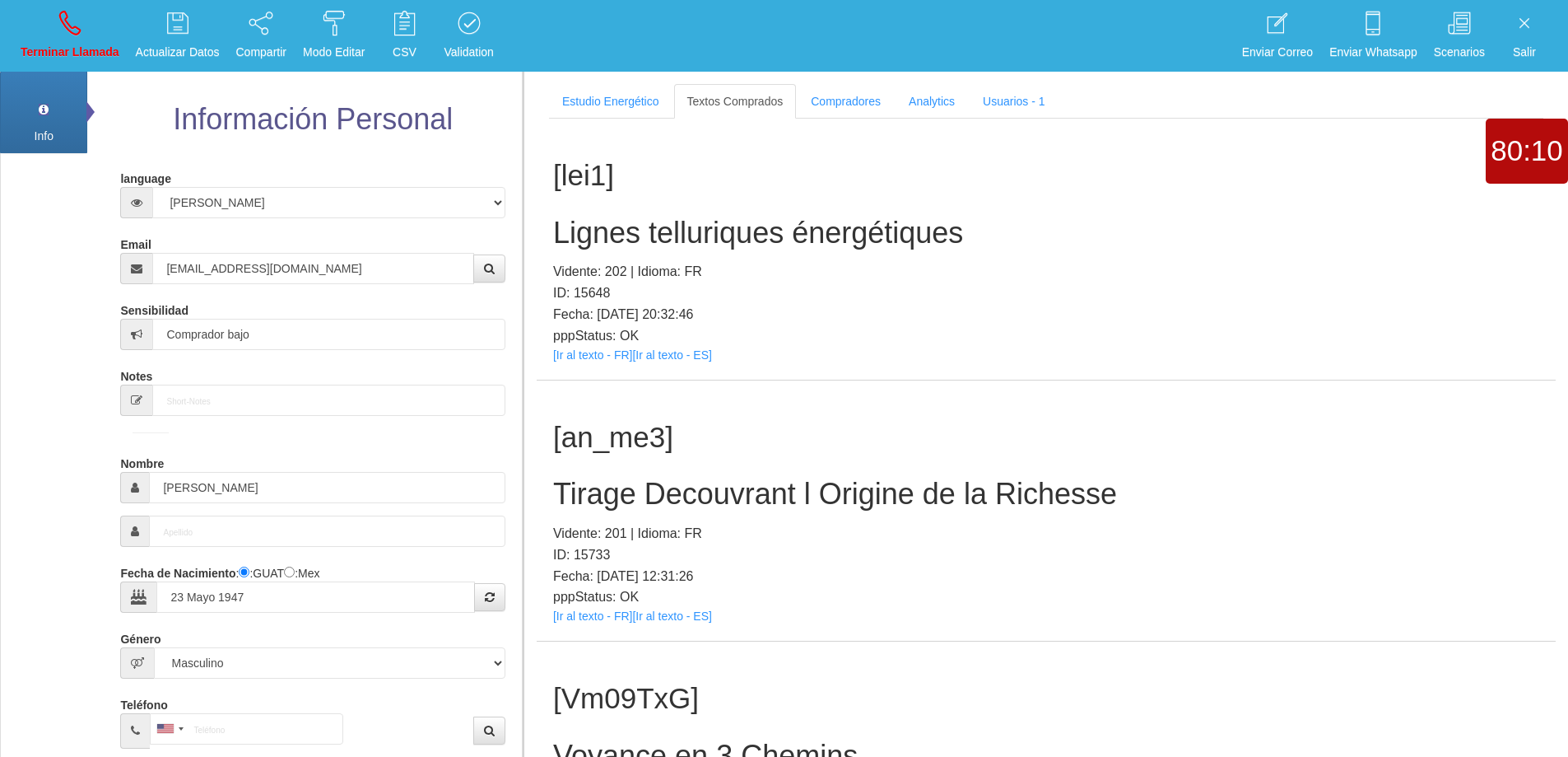
select select "3"
select select "1"
click at [72, 13] on icon at bounding box center [70, 23] width 22 height 27
select select "0"
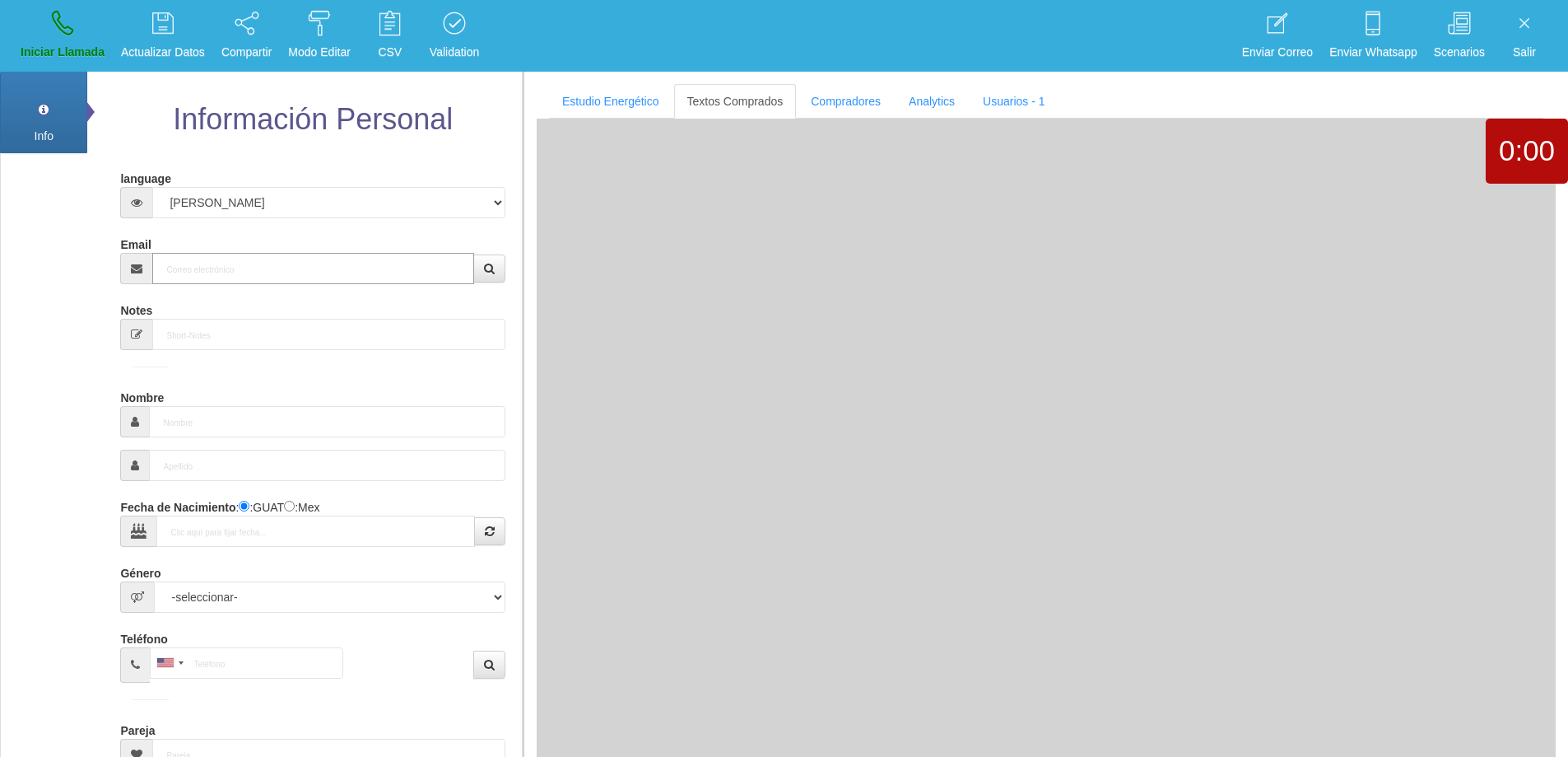
click at [255, 268] on input "Email" at bounding box center [313, 268] width 321 height 31
paste input "[EMAIL_ADDRESS][DOMAIN_NAME]"
type input "[EMAIL_ADDRESS][DOMAIN_NAME]"
click at [485, 266] on icon "button" at bounding box center [489, 268] width 10 height 11
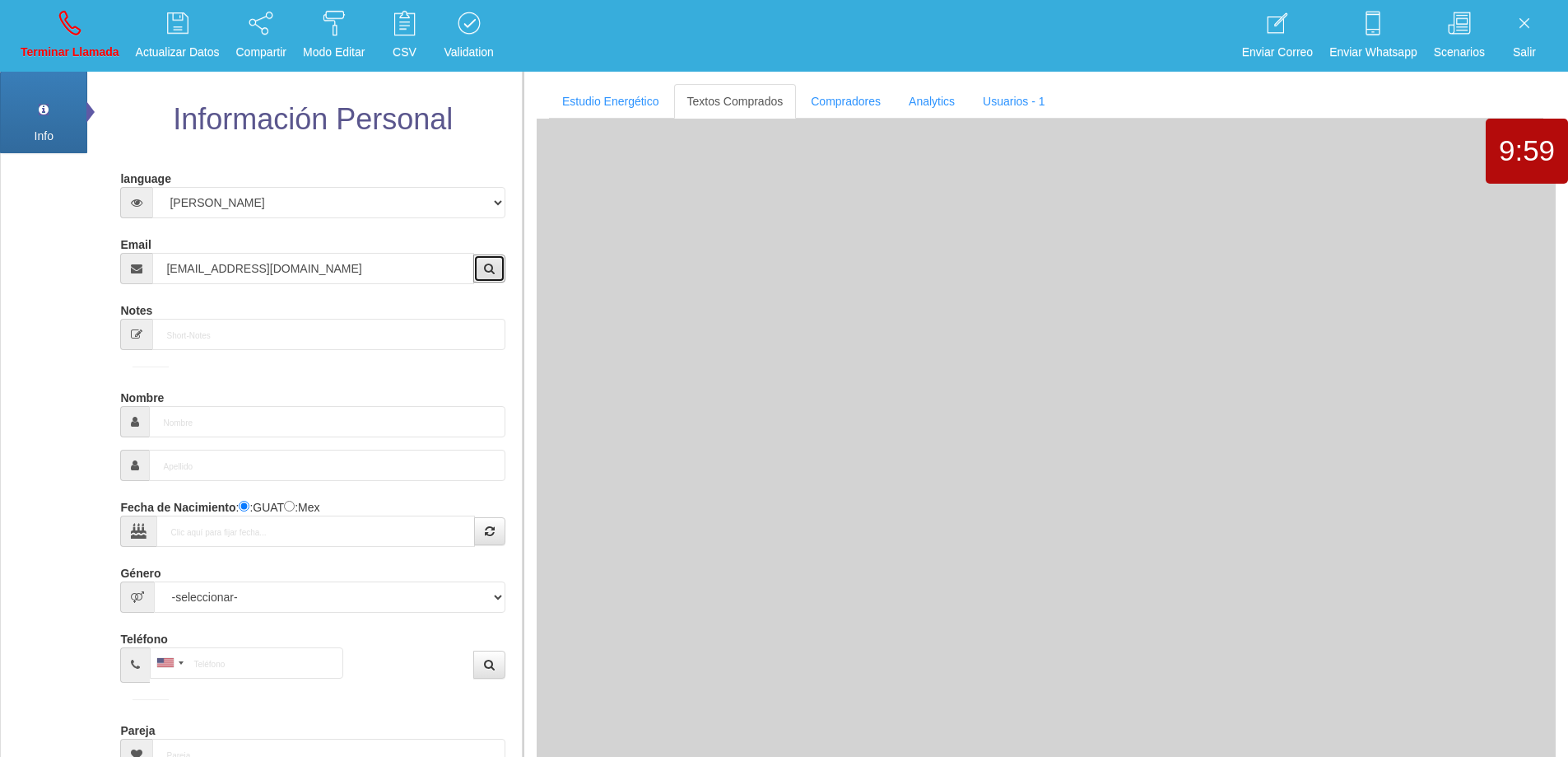
type input "30 Mayo 1966"
select select "1"
type input "Comprador simple"
type input "[PERSON_NAME]"
select select "1"
